Goal: Complete application form

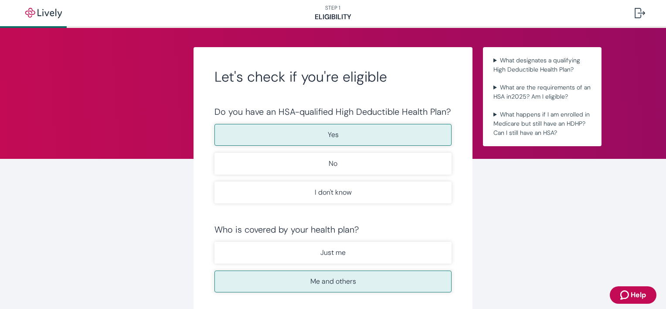
drag, startPoint x: 417, startPoint y: 125, endPoint x: 384, endPoint y: 233, distance: 112.4
click at [384, 233] on form "Do you have an HSA-qualified High Deductible Health Plan? Yes No I don't know W…" at bounding box center [332, 264] width 237 height 316
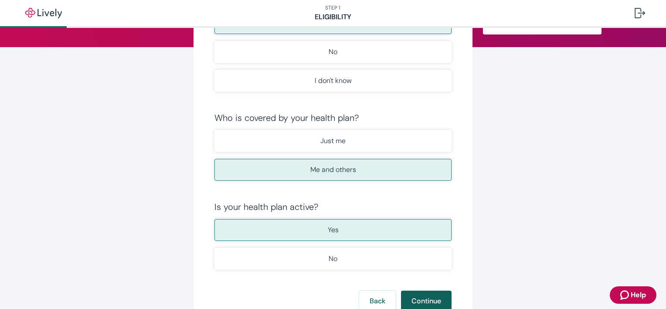
scroll to position [164, 0]
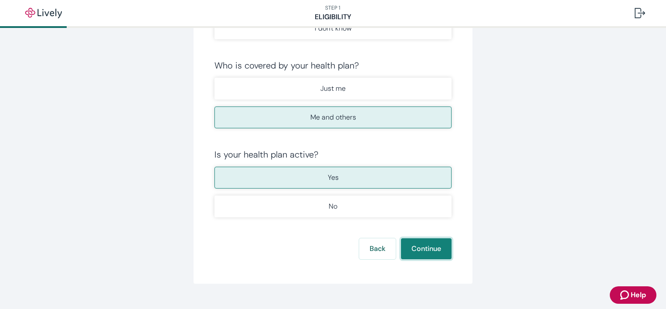
click at [417, 253] on button "Continue" at bounding box center [426, 248] width 51 height 21
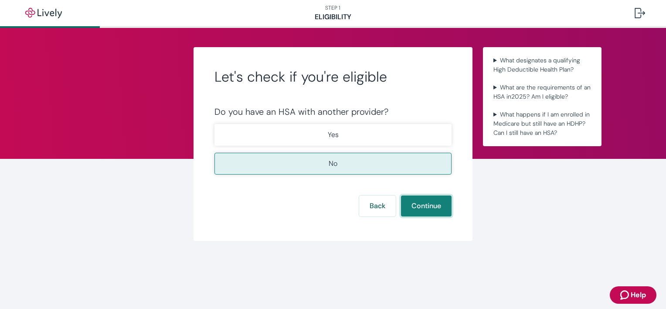
click at [433, 211] on button "Continue" at bounding box center [426, 205] width 51 height 21
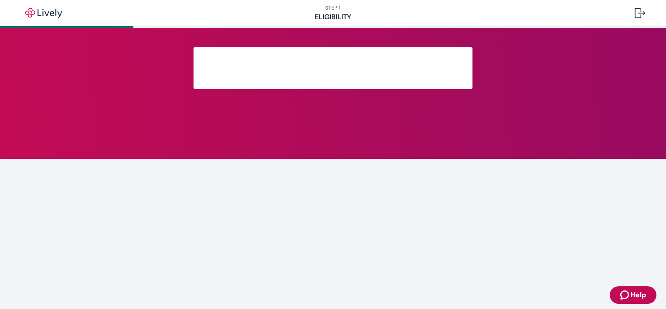
scroll to position [157, 0]
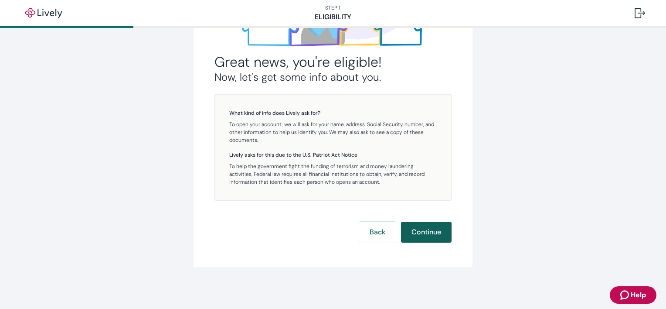
click at [425, 238] on button "Continue" at bounding box center [426, 231] width 51 height 21
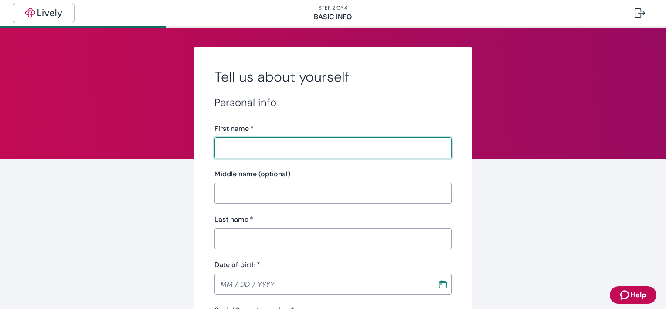
click at [47, 18] on button "button" at bounding box center [43, 12] width 59 height 17
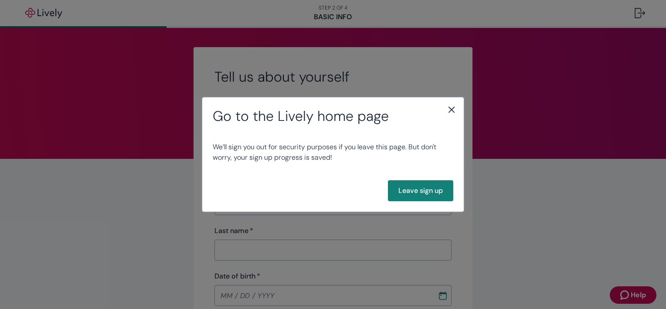
click at [451, 105] on icon "close" at bounding box center [451, 109] width 10 height 10
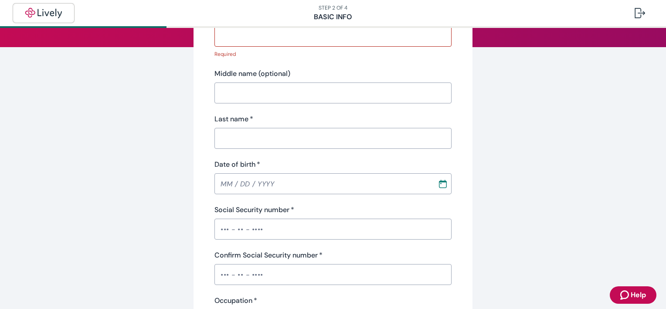
scroll to position [71, 0]
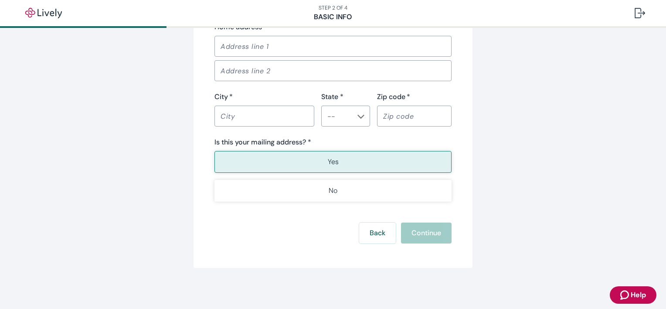
scroll to position [507, 0]
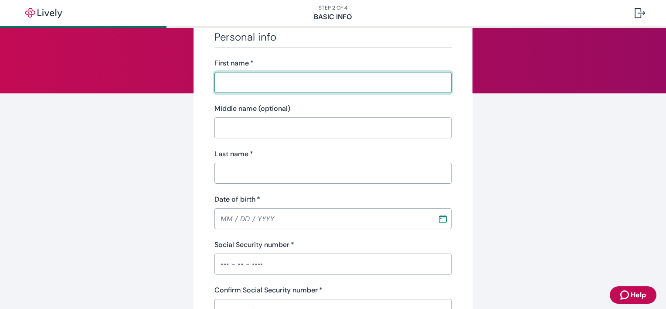
scroll to position [66, 0]
